Goal: Information Seeking & Learning: Learn about a topic

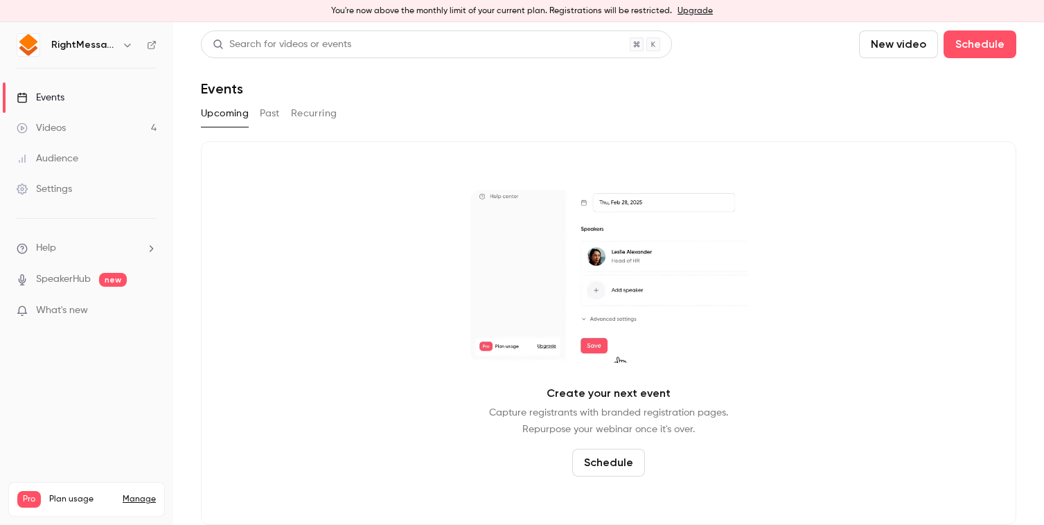
click at [267, 109] on button "Past" at bounding box center [270, 114] width 20 height 22
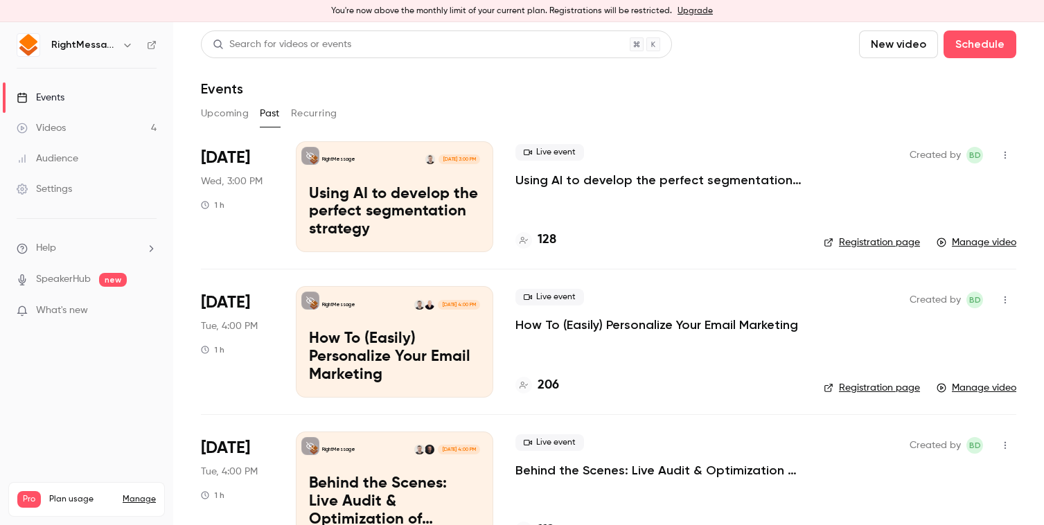
click at [610, 177] on p "Using AI to develop the perfect segmentation strategy" at bounding box center [659, 180] width 286 height 17
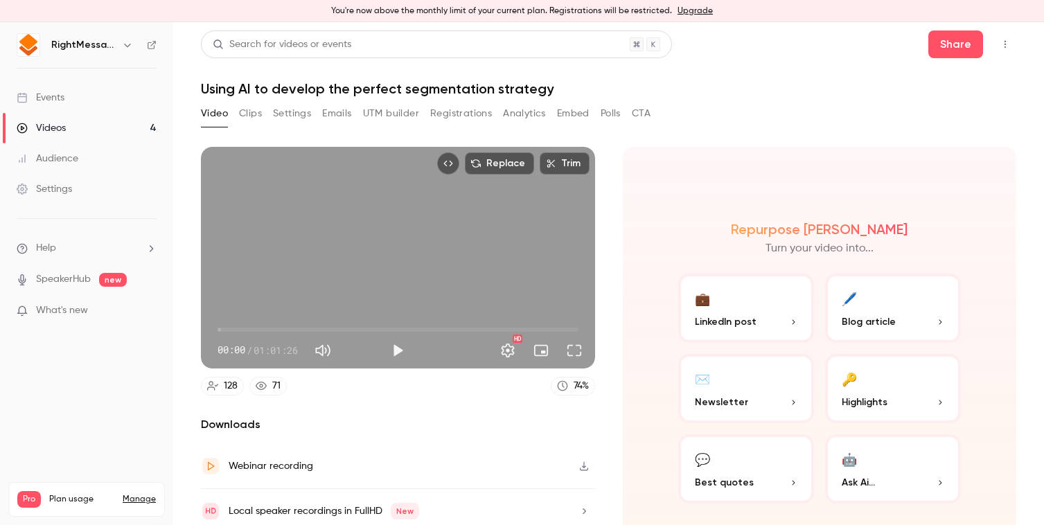
click at [247, 117] on button "Clips" at bounding box center [250, 114] width 23 height 22
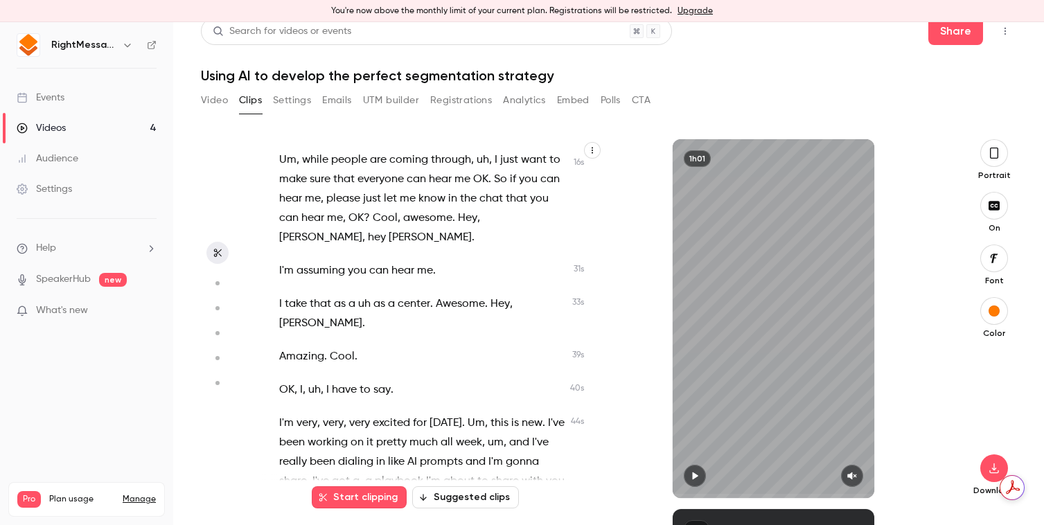
scroll to position [122, 0]
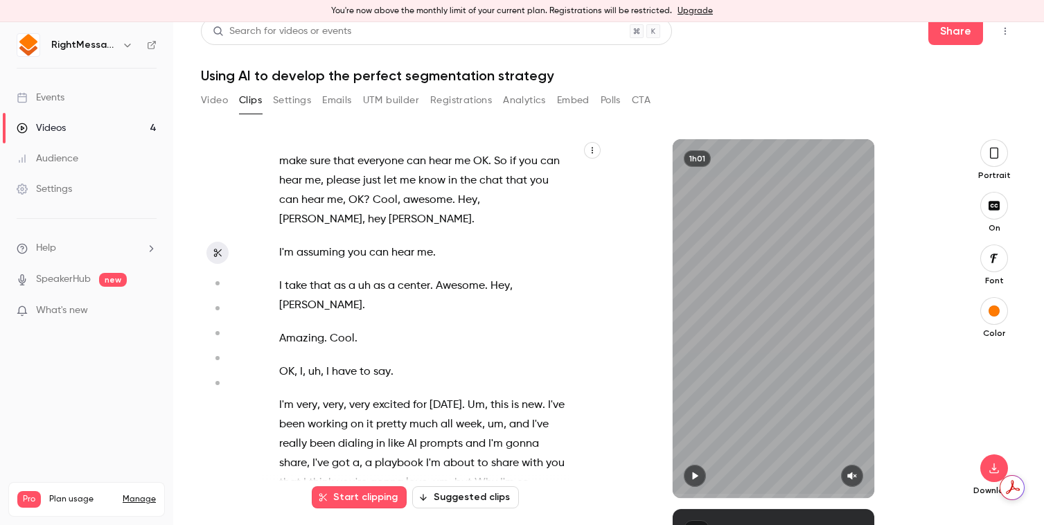
click at [452, 498] on button "Suggested clips" at bounding box center [465, 497] width 107 height 22
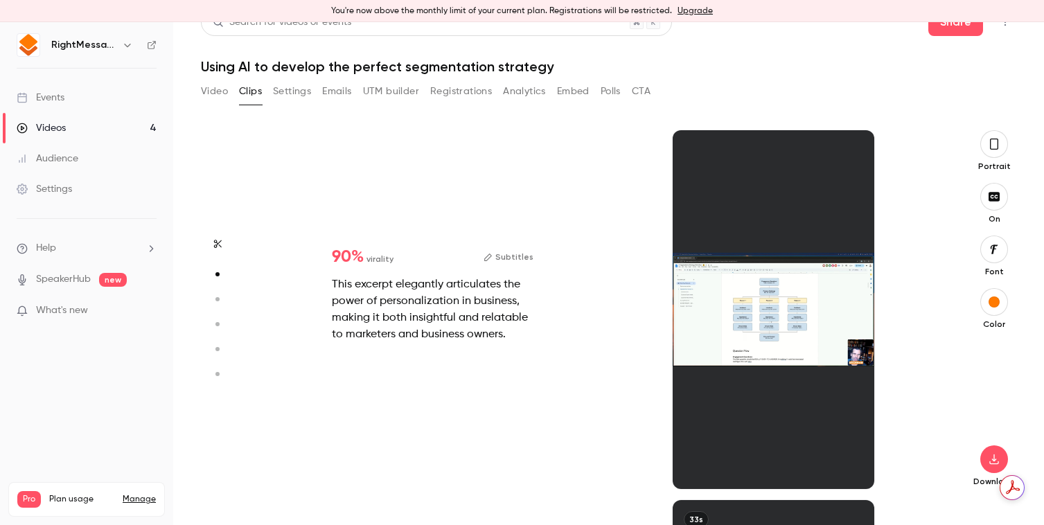
scroll to position [370, 0]
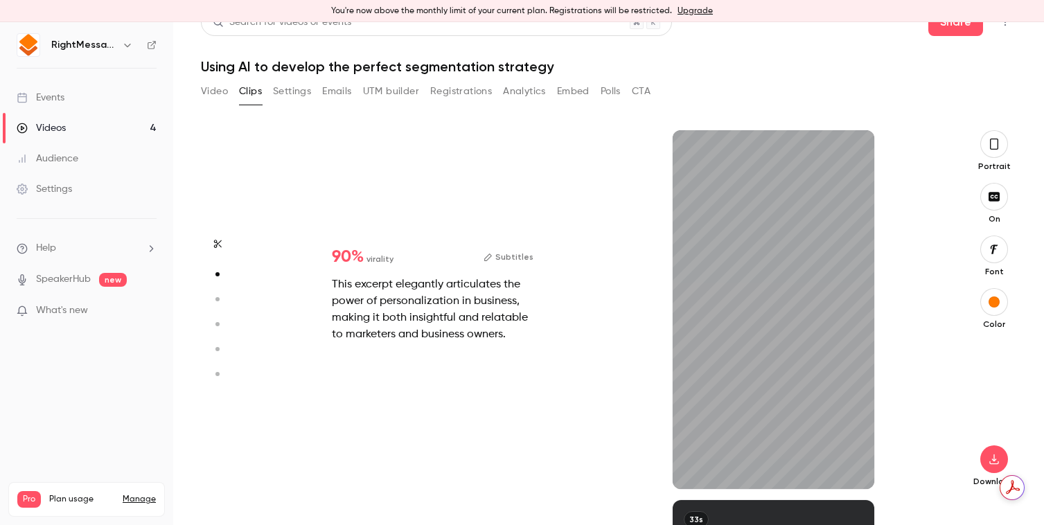
type input "*"
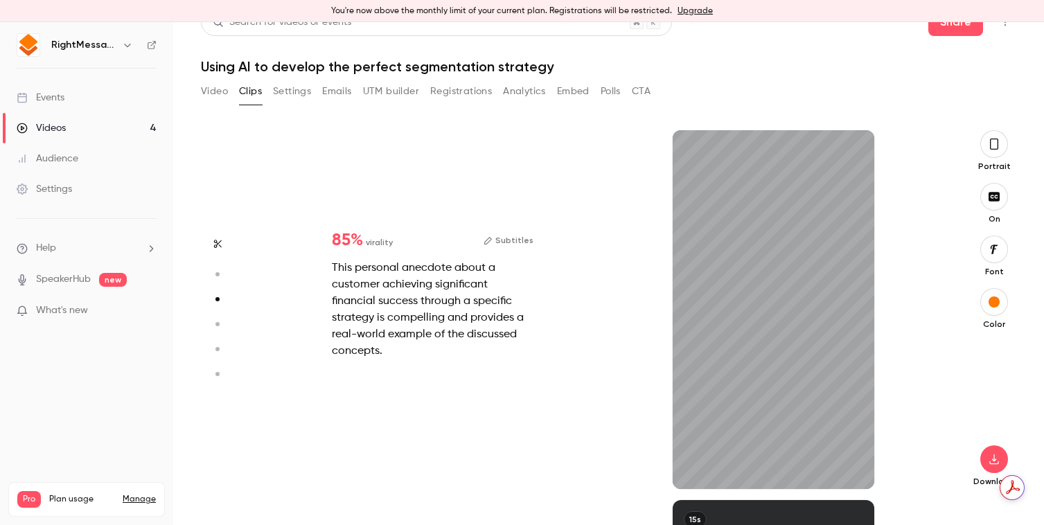
scroll to position [740, 0]
type input "*"
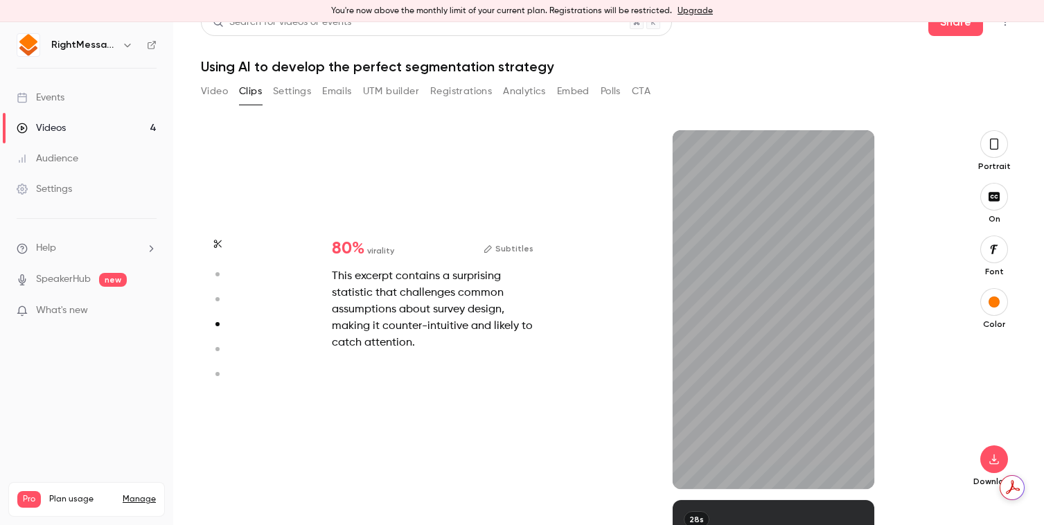
scroll to position [1110, 0]
type input "*"
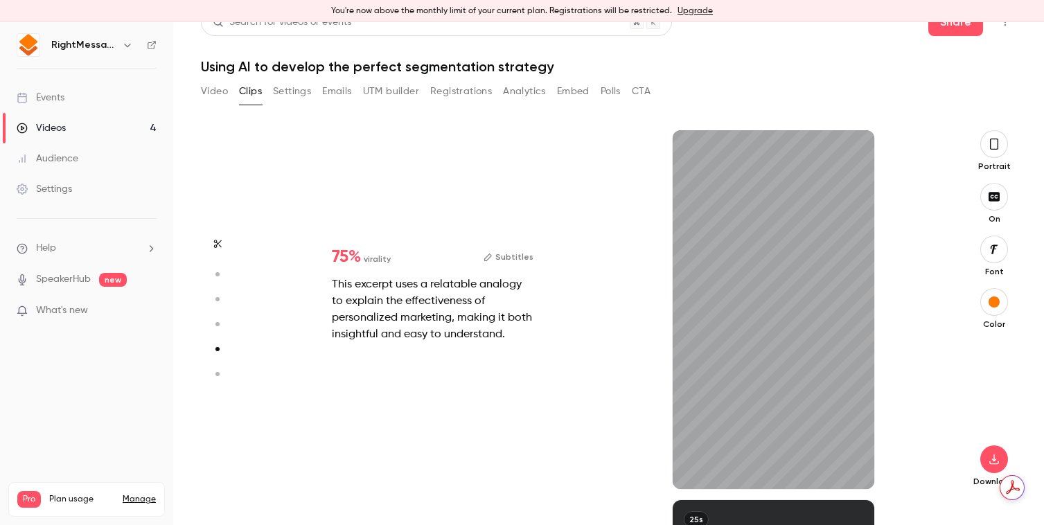
scroll to position [1480, 0]
type input "*"
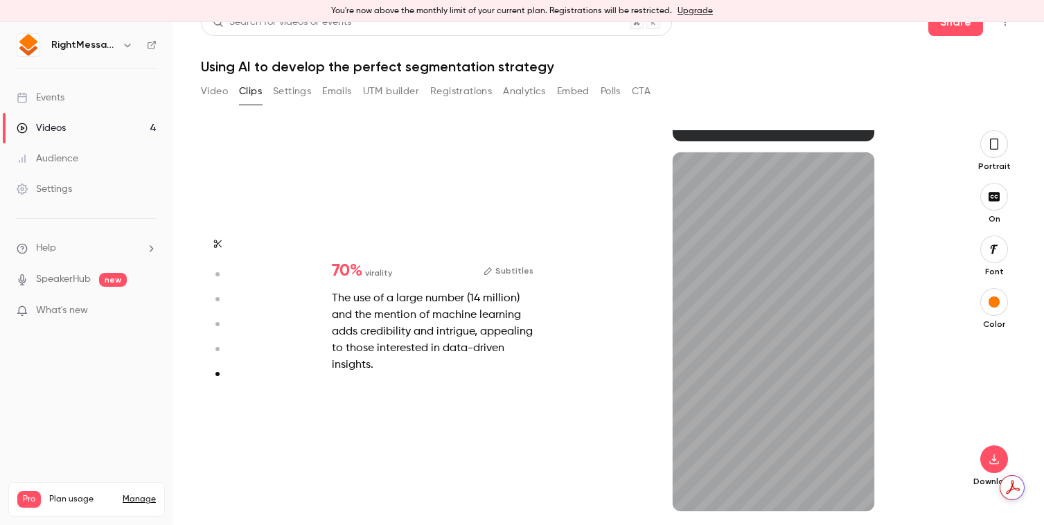
scroll to position [1828, 0]
type input "*"
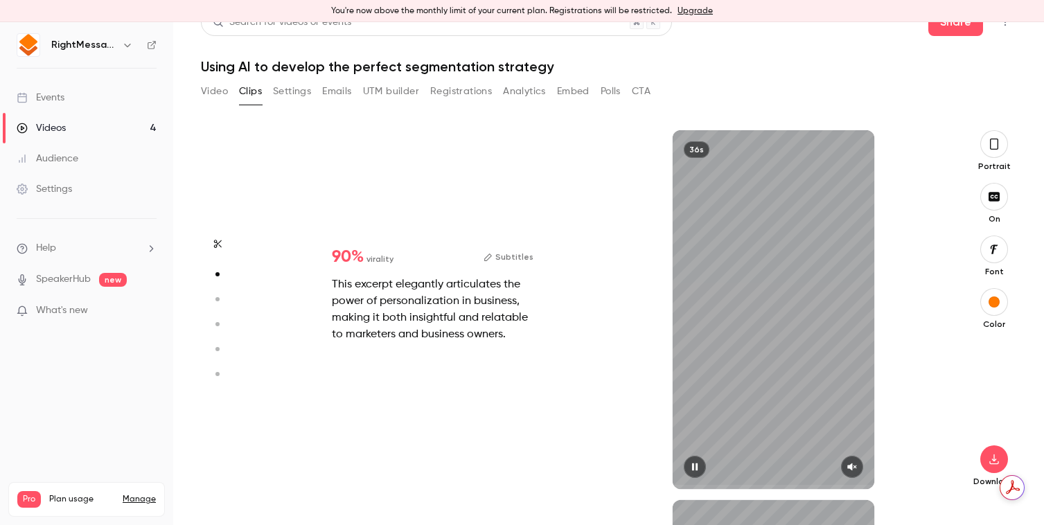
scroll to position [370, 0]
click at [857, 471] on div at bounding box center [774, 467] width 202 height 22
click at [848, 468] on icon "button" at bounding box center [852, 467] width 11 height 10
drag, startPoint x: 676, startPoint y: 486, endPoint x: 651, endPoint y: 486, distance: 24.3
click at [651, 486] on div "36s" at bounding box center [775, 309] width 342 height 359
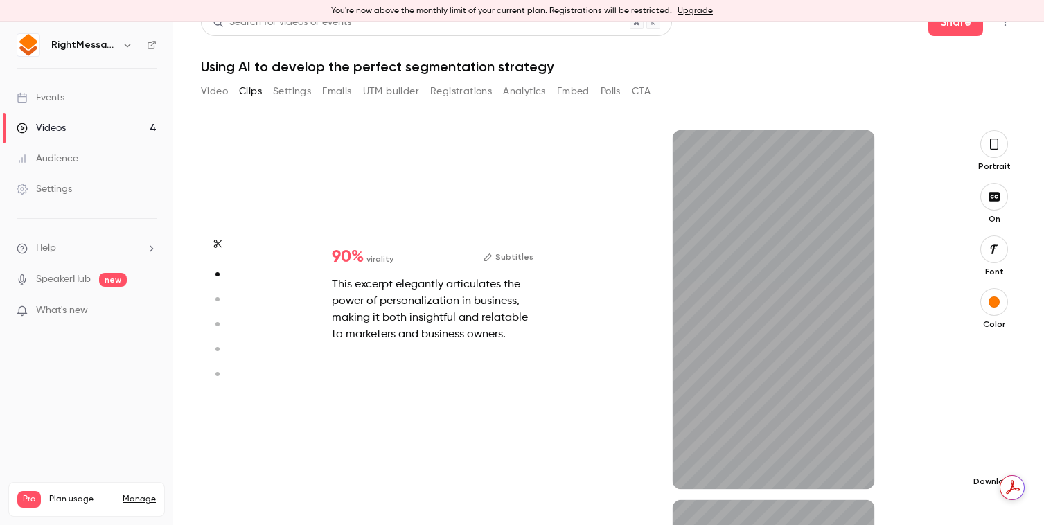
click at [986, 455] on icon "button" at bounding box center [994, 459] width 17 height 11
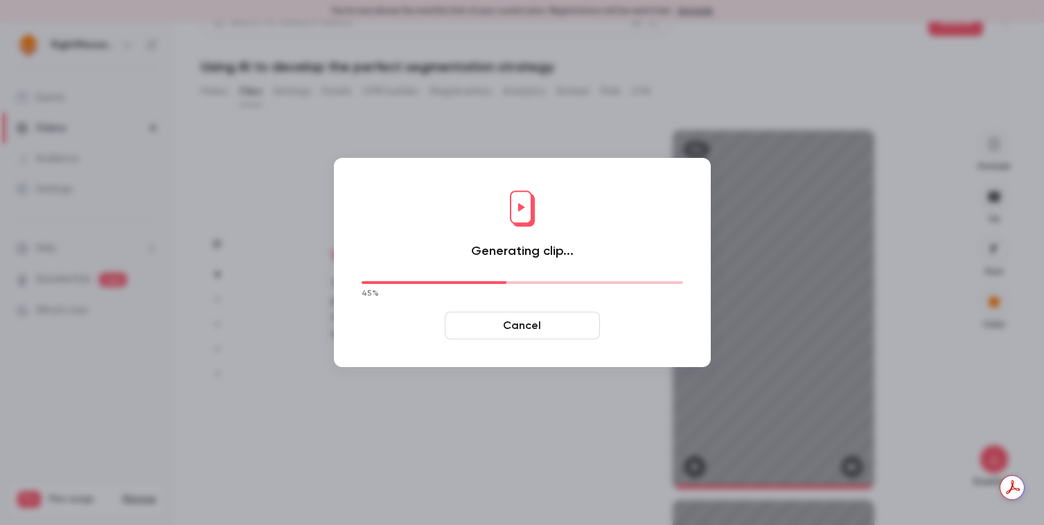
click at [552, 324] on button "Cancel" at bounding box center [522, 326] width 155 height 28
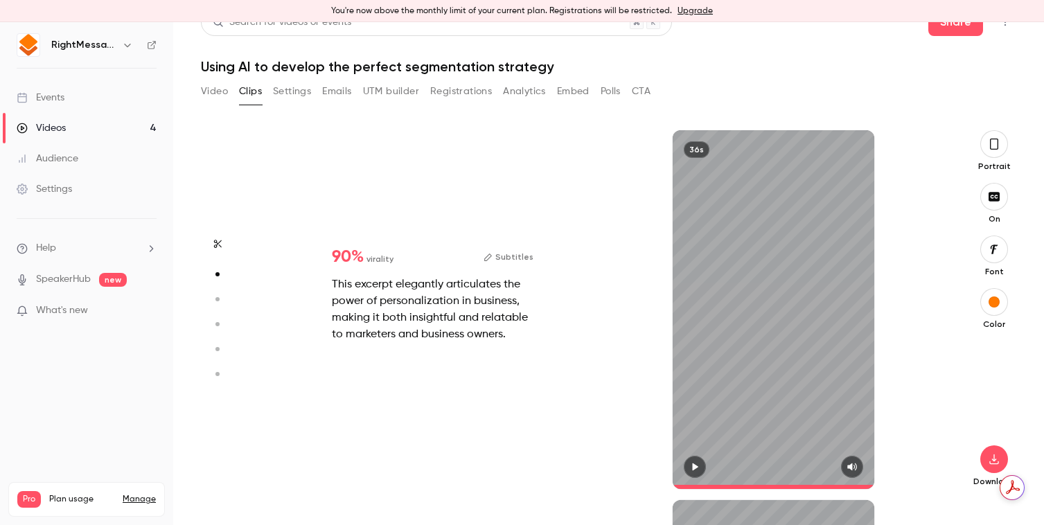
click at [721, 188] on div "36s" at bounding box center [774, 309] width 202 height 359
click at [692, 468] on icon "button" at bounding box center [695, 468] width 6 height 8
click at [222, 240] on icon "button" at bounding box center [217, 244] width 11 height 10
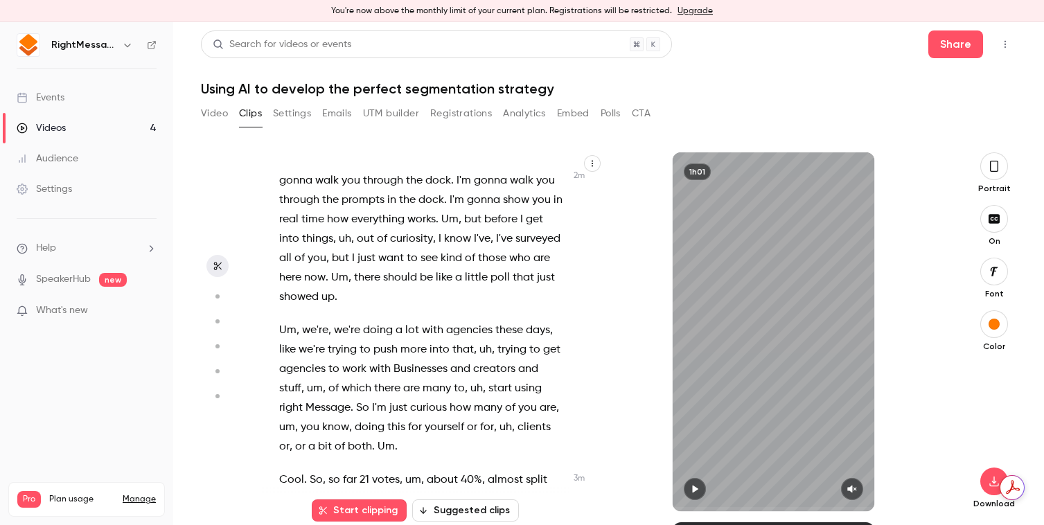
scroll to position [1243, 0]
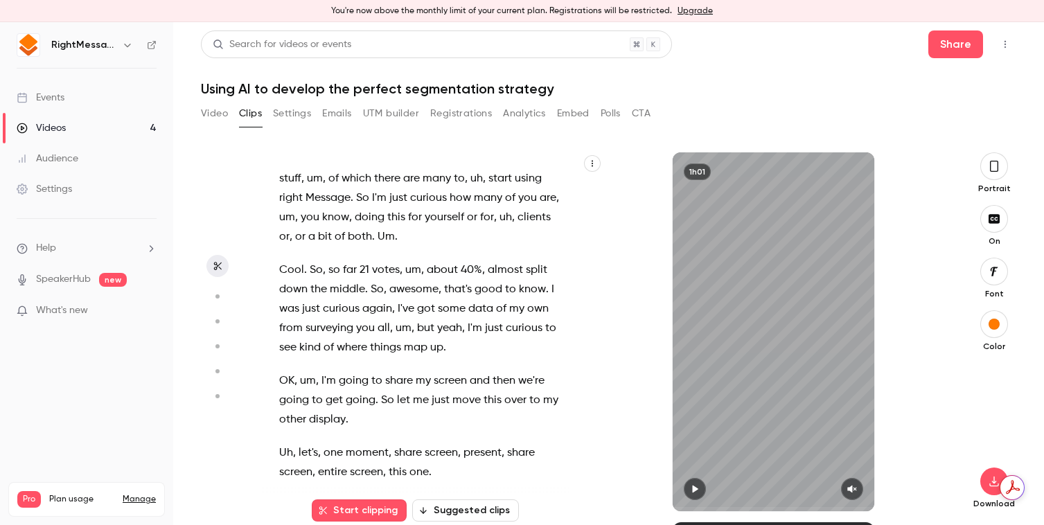
click at [216, 297] on circle "button" at bounding box center [218, 297] width 4 height 4
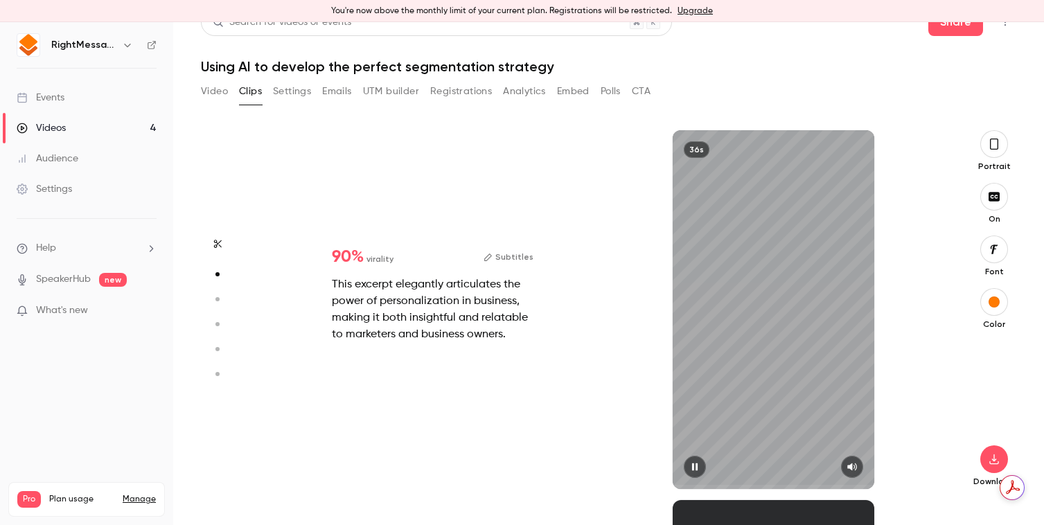
scroll to position [370, 0]
click at [493, 307] on div "This excerpt elegantly articulates the power of personalization in business, ma…" at bounding box center [433, 309] width 202 height 67
click at [986, 454] on icon "button" at bounding box center [994, 459] width 17 height 11
type input "****"
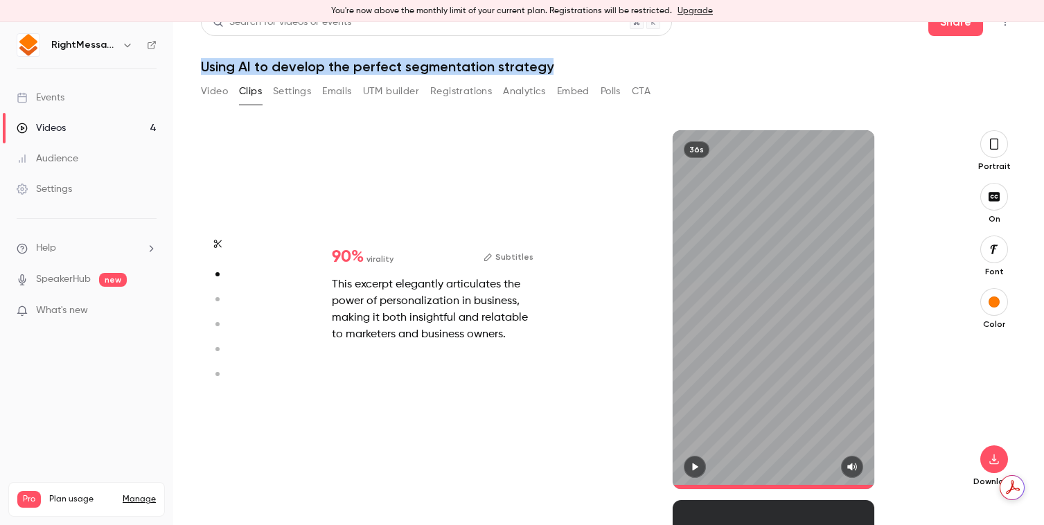
drag, startPoint x: 546, startPoint y: 67, endPoint x: 202, endPoint y: 71, distance: 343.7
click at [202, 71] on h1 "Using AI to develop the perfect segmentation strategy" at bounding box center [609, 66] width 816 height 17
copy h1 "Using AI to develop the perfect segmentation strategy"
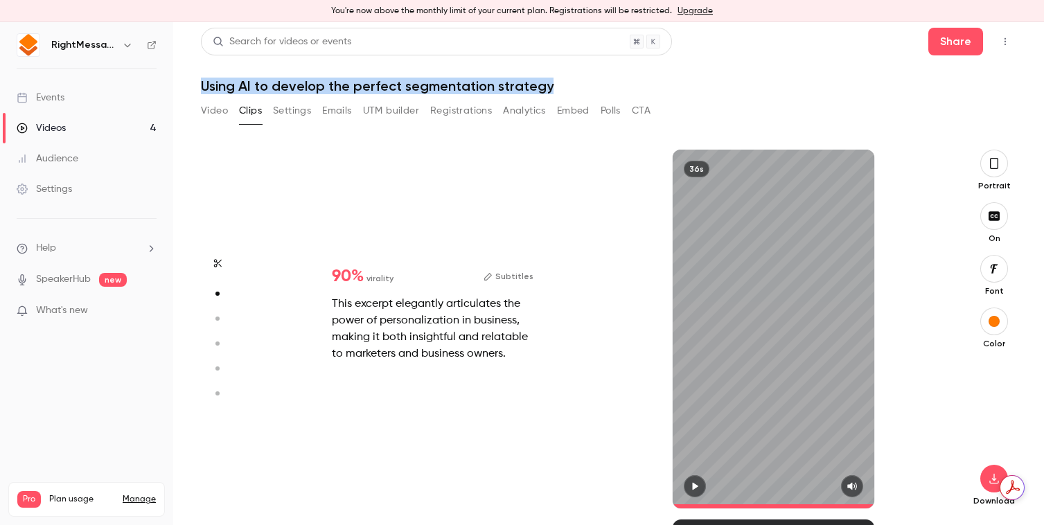
scroll to position [0, 0]
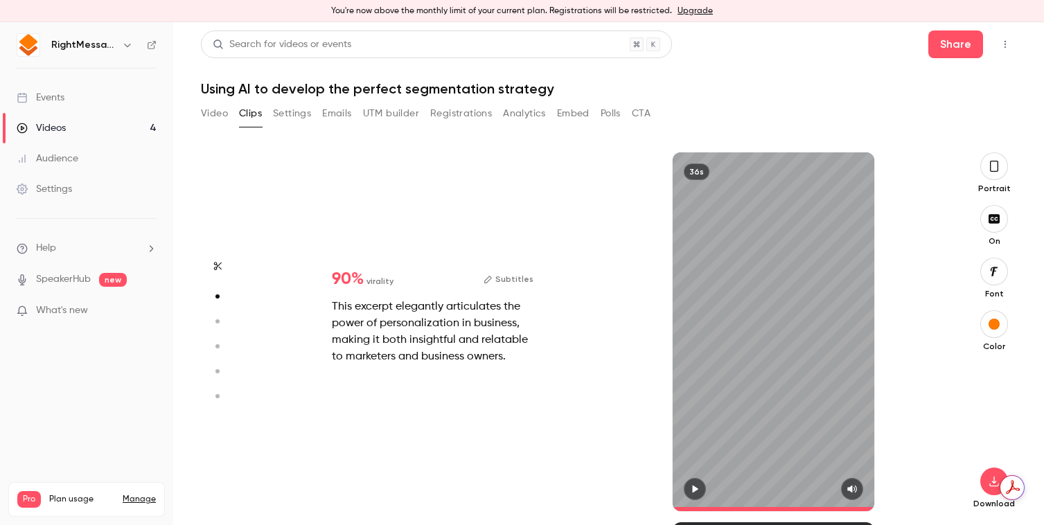
click at [615, 115] on button "Polls" at bounding box center [611, 114] width 20 height 22
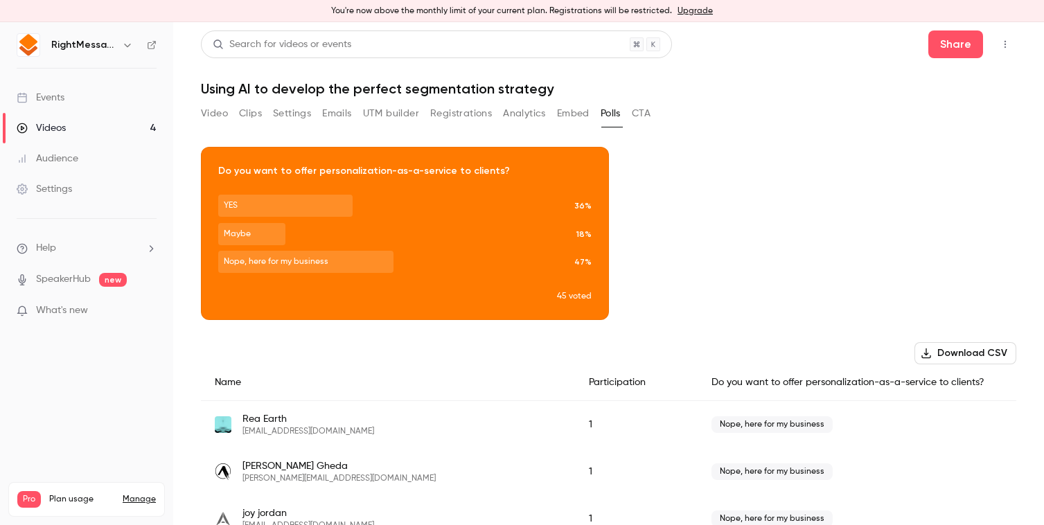
click at [638, 116] on button "CTA" at bounding box center [641, 114] width 19 height 22
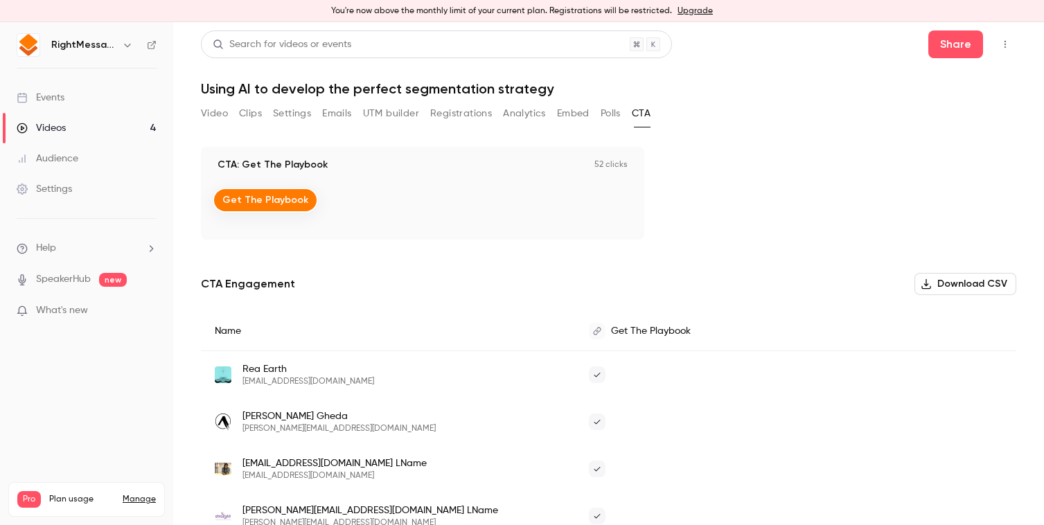
click at [581, 114] on button "Embed" at bounding box center [573, 114] width 33 height 22
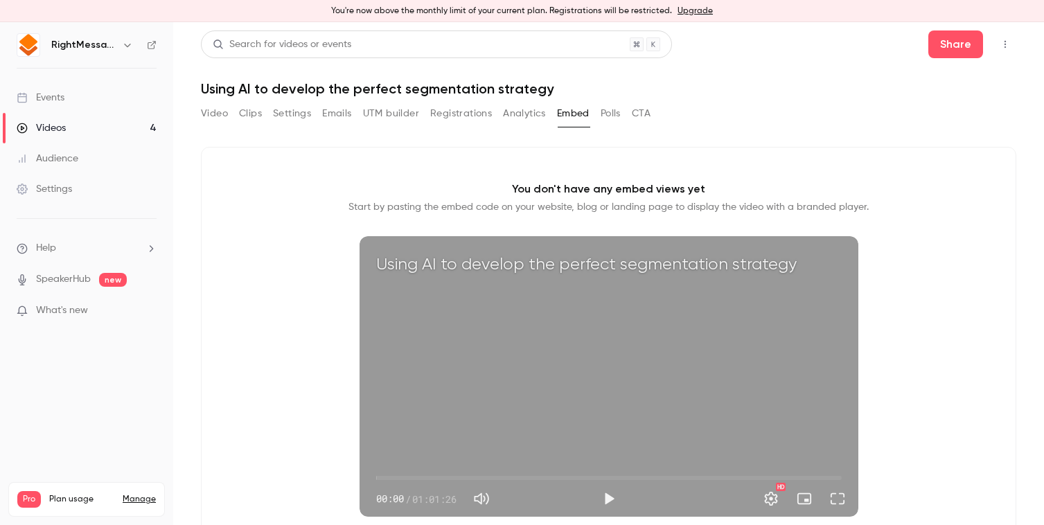
click at [464, 117] on button "Registrations" at bounding box center [461, 114] width 62 height 22
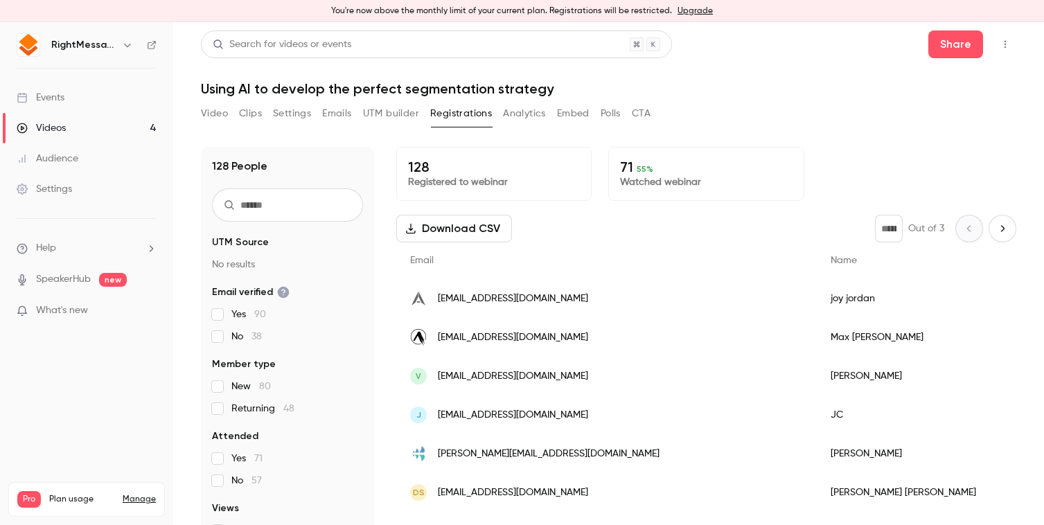
click at [556, 107] on div "Video Clips Settings Emails UTM builder Registrations Analytics Embed Polls CTA" at bounding box center [426, 114] width 450 height 22
click at [526, 108] on button "Analytics" at bounding box center [524, 114] width 43 height 22
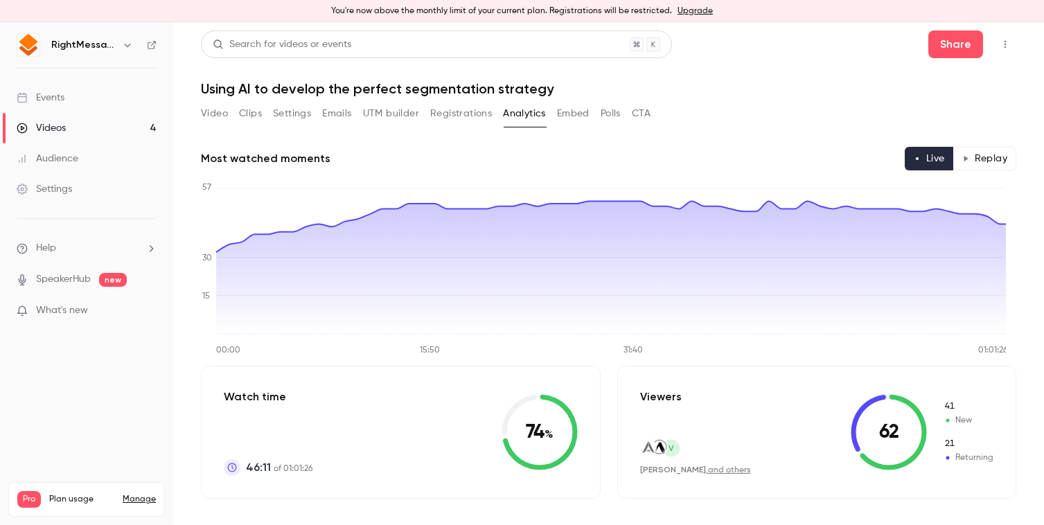
click at [209, 114] on button "Video" at bounding box center [214, 114] width 27 height 22
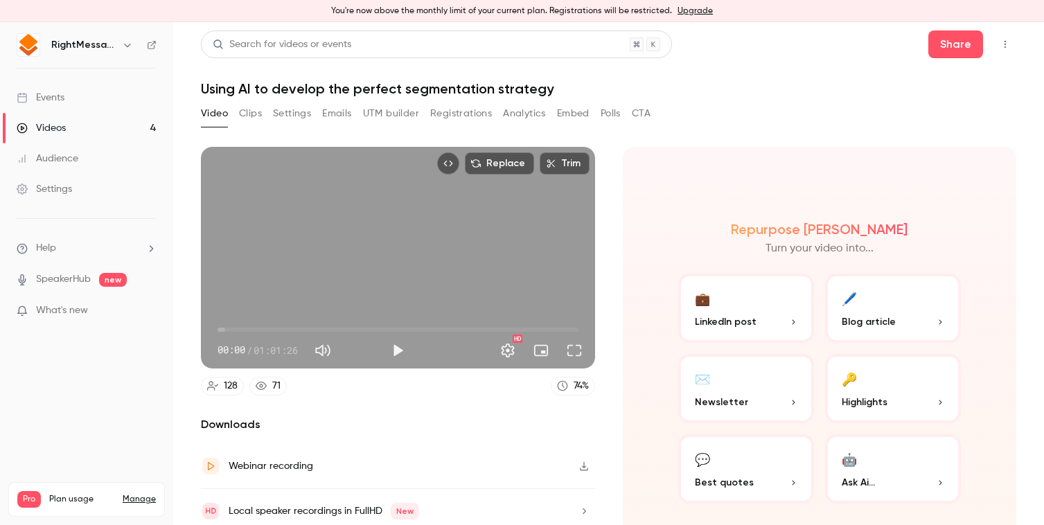
scroll to position [50, 0]
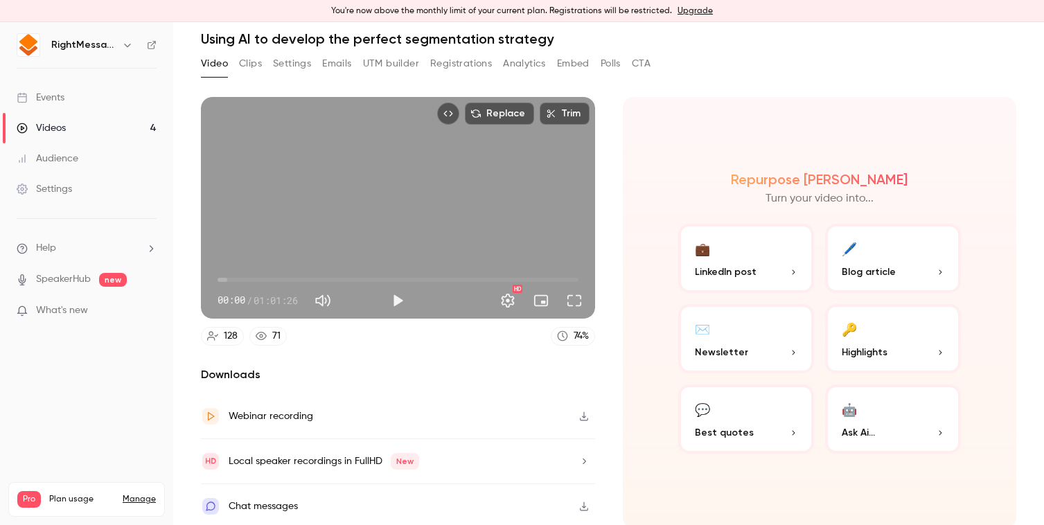
click at [732, 274] on span "LinkedIn post" at bounding box center [726, 272] width 62 height 15
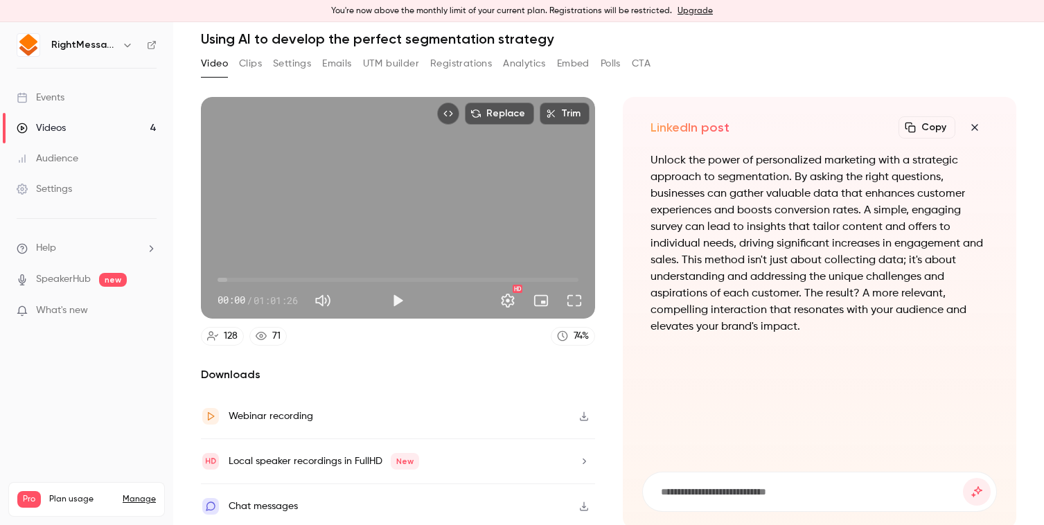
click at [329, 508] on div "Chat messages" at bounding box center [398, 506] width 394 height 44
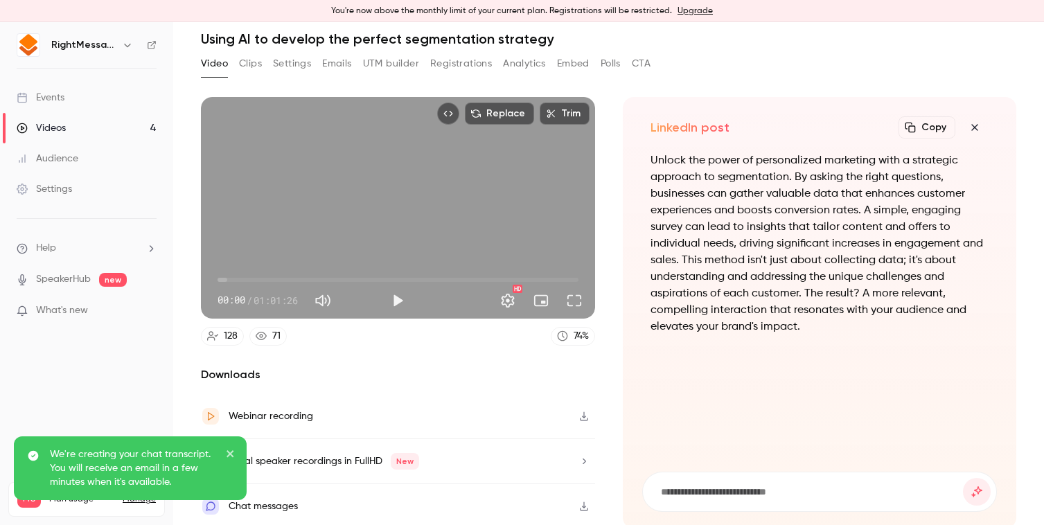
scroll to position [0, 0]
